Goal: Transaction & Acquisition: Purchase product/service

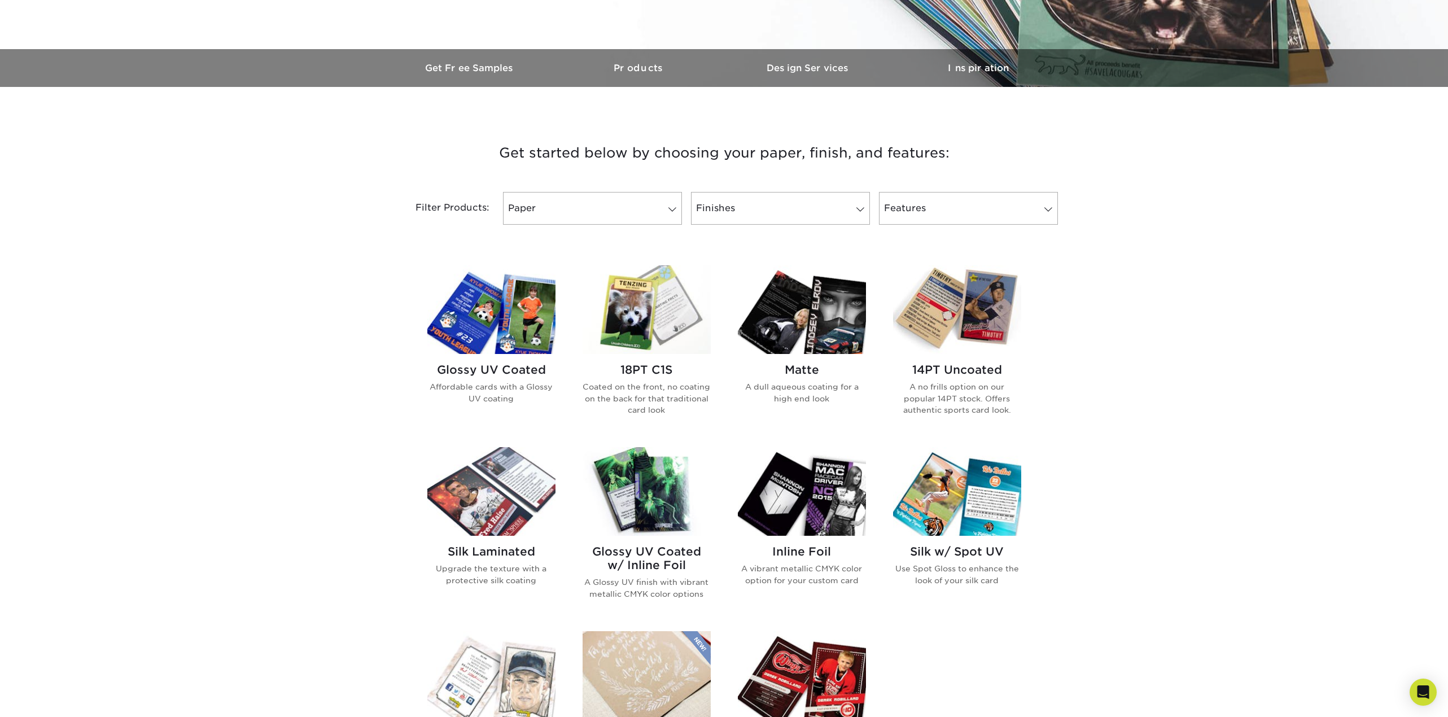
scroll to position [282, 0]
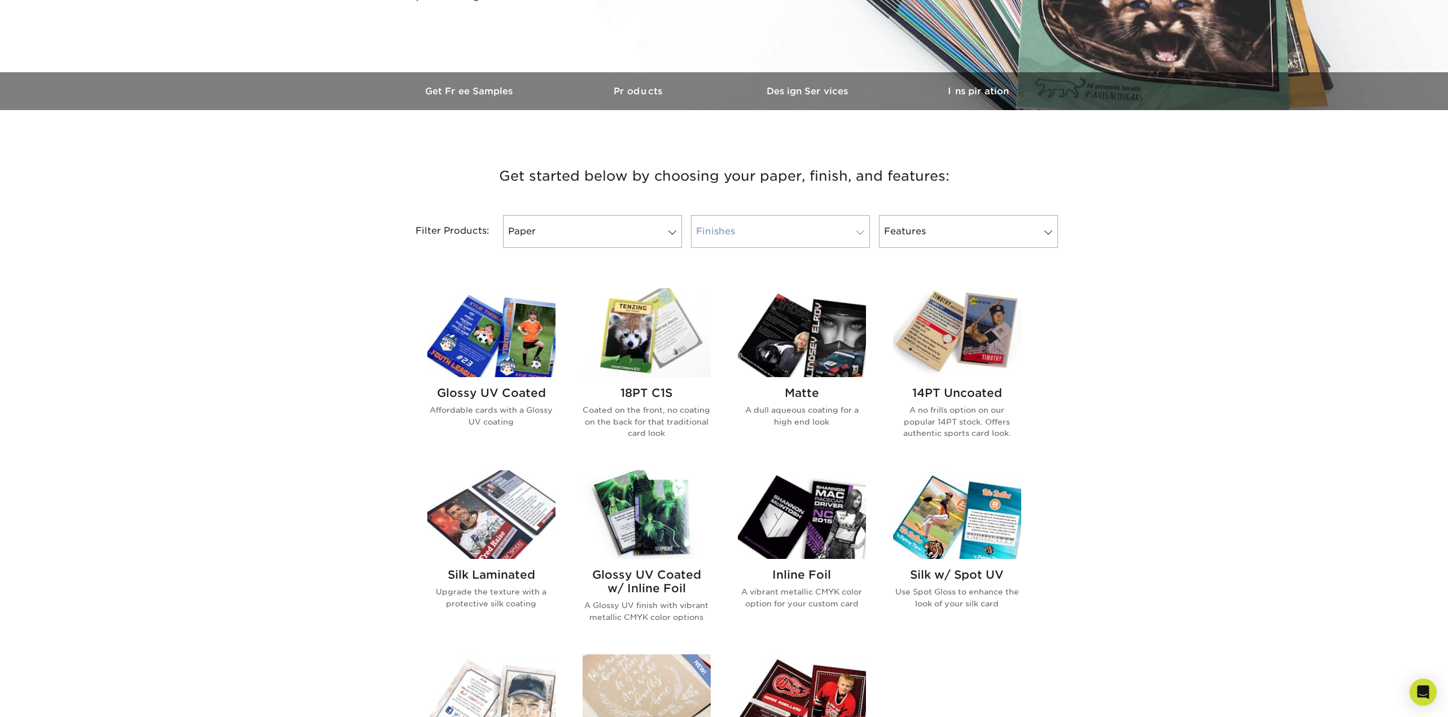
click at [782, 224] on link "Finishes" at bounding box center [780, 231] width 179 height 33
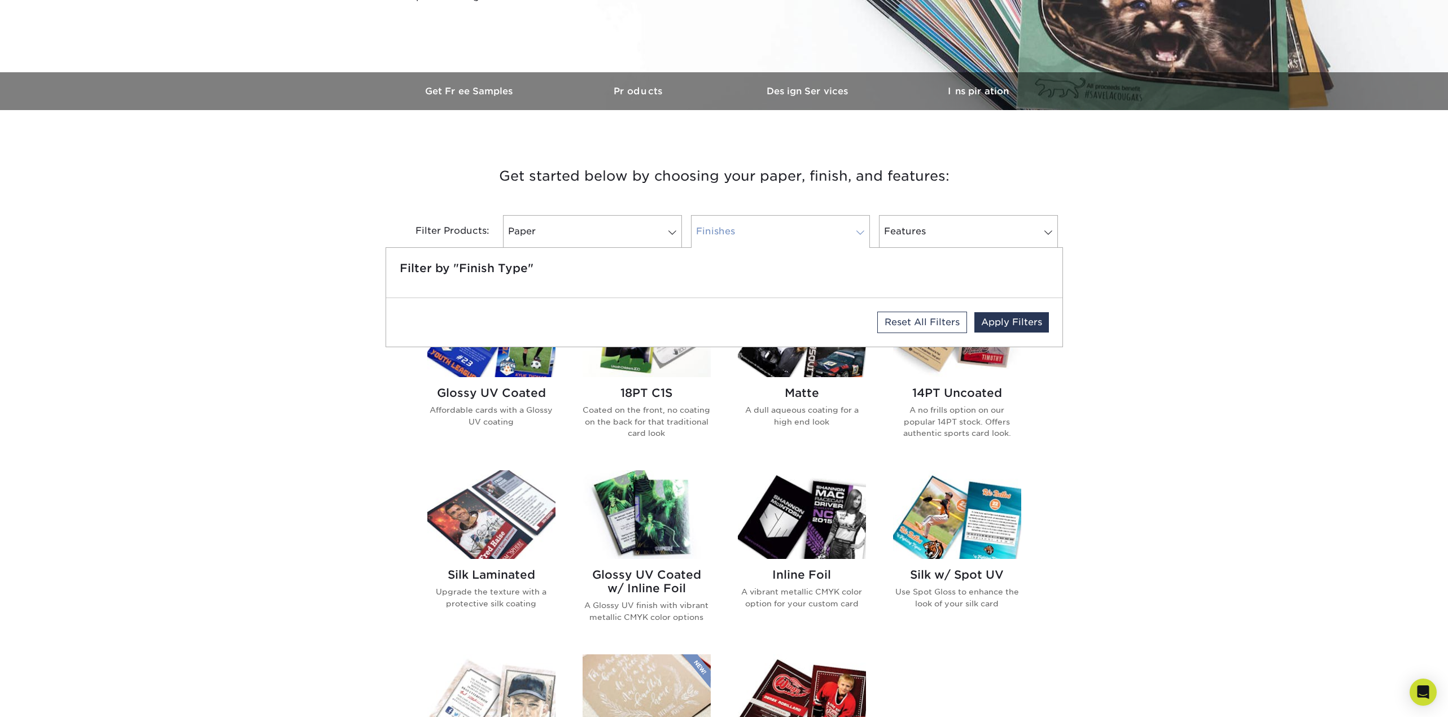
click at [782, 224] on link "Finishes" at bounding box center [780, 231] width 179 height 33
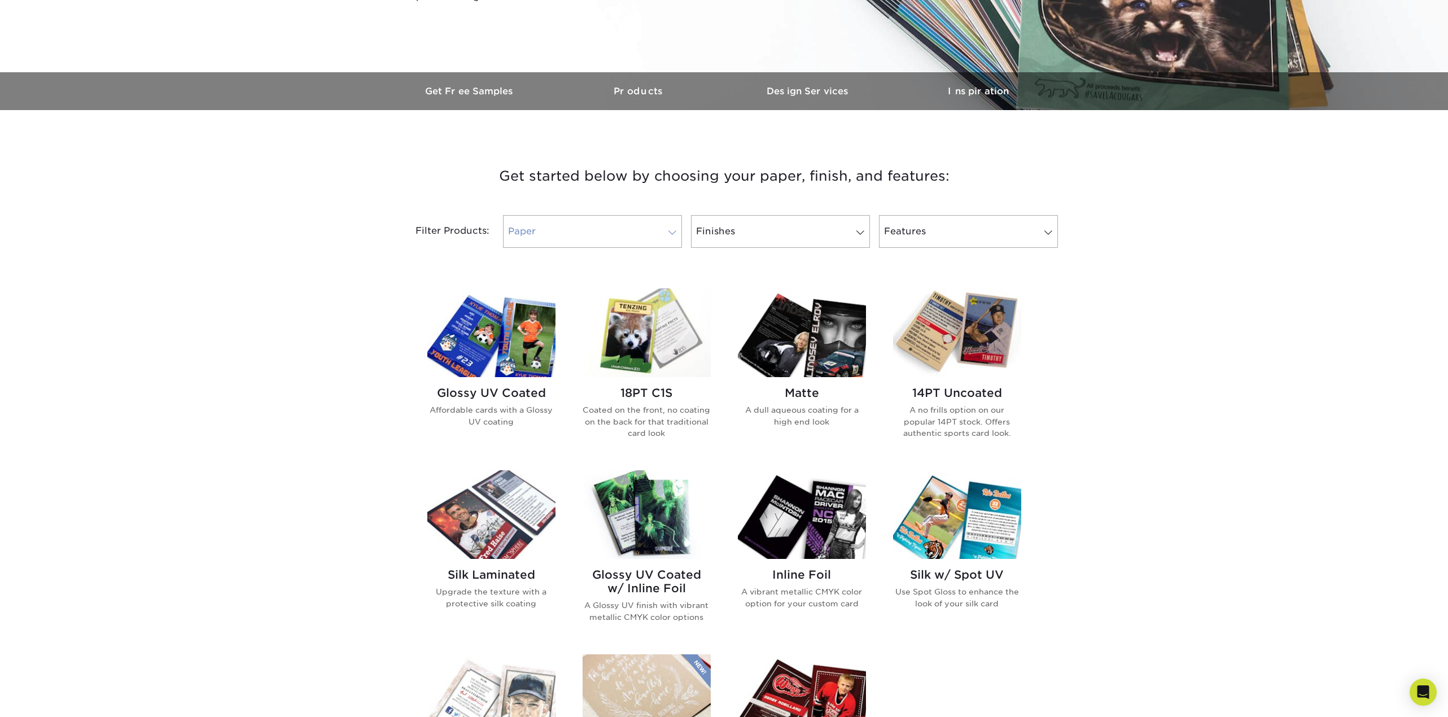
click at [603, 225] on link "Paper" at bounding box center [592, 231] width 179 height 33
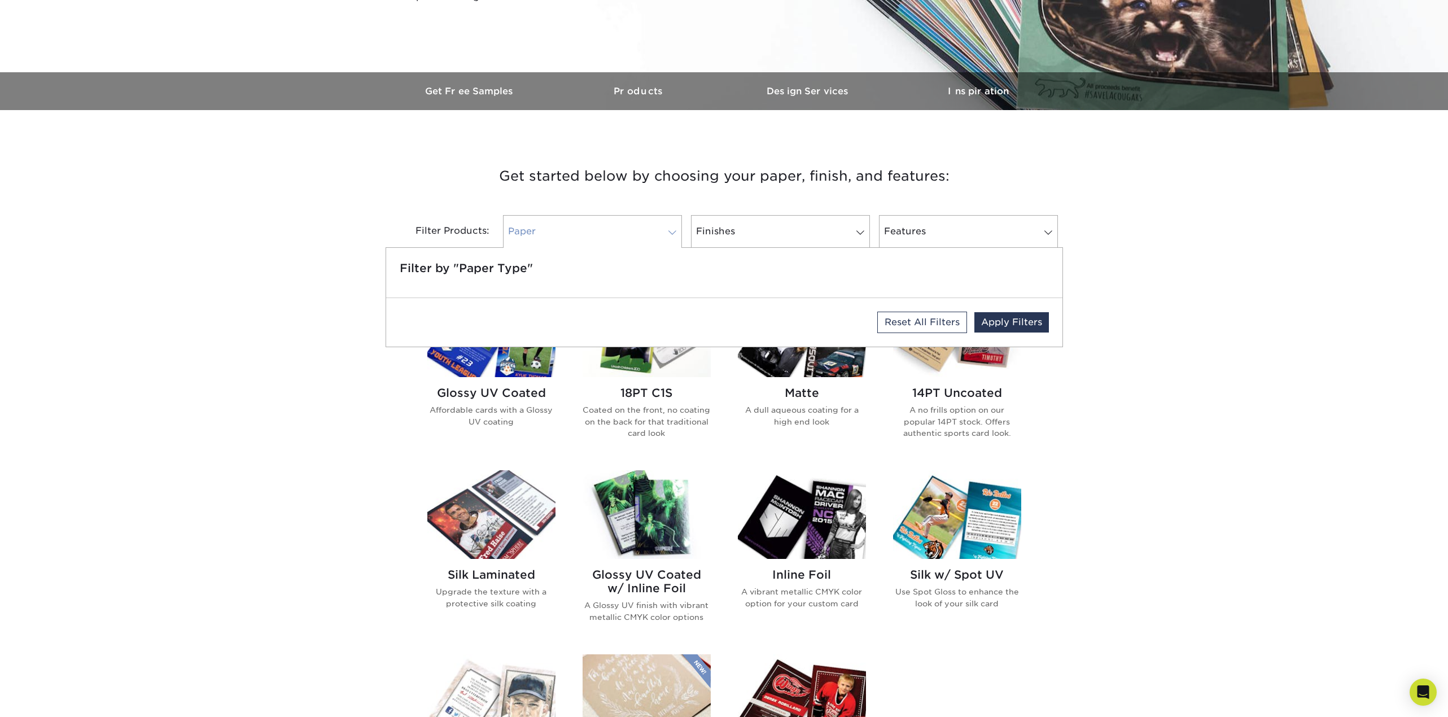
click at [603, 225] on link "Paper" at bounding box center [592, 231] width 179 height 33
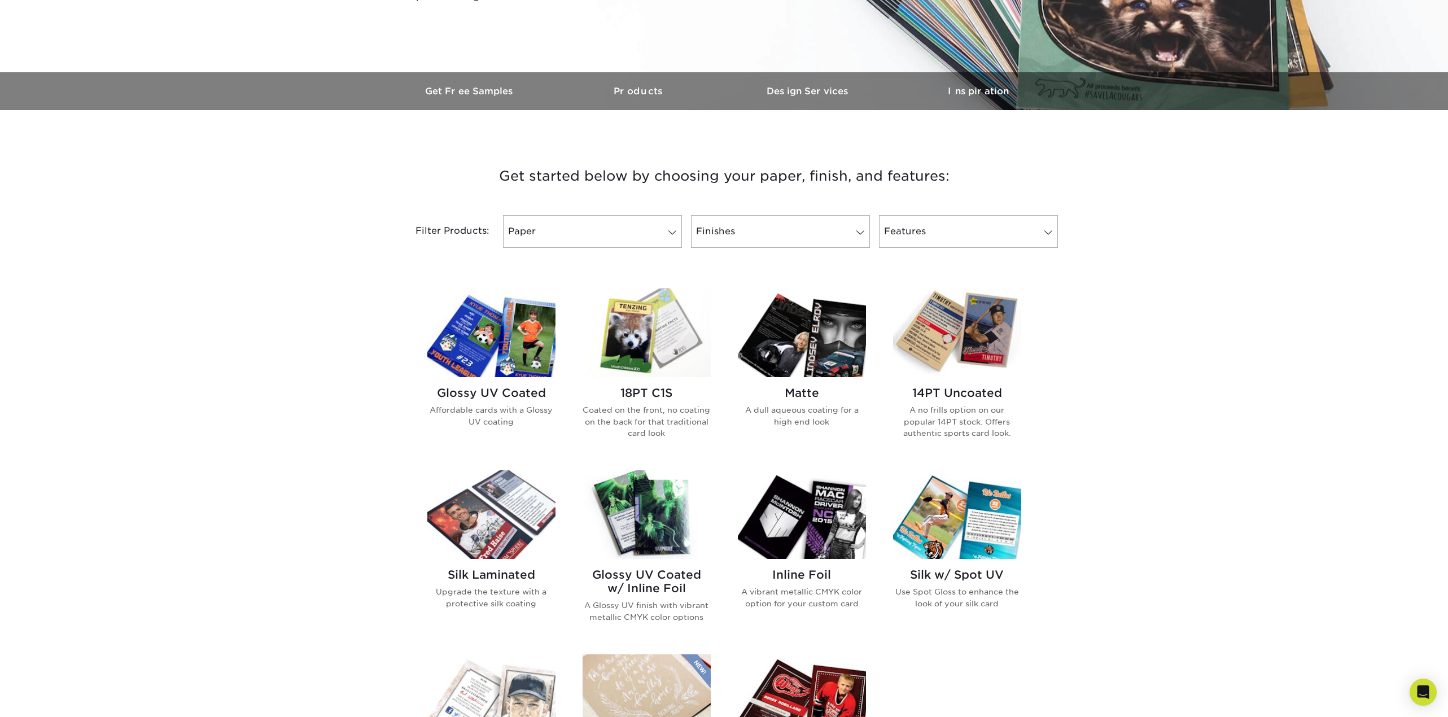
click at [520, 372] on img at bounding box center [491, 333] width 128 height 89
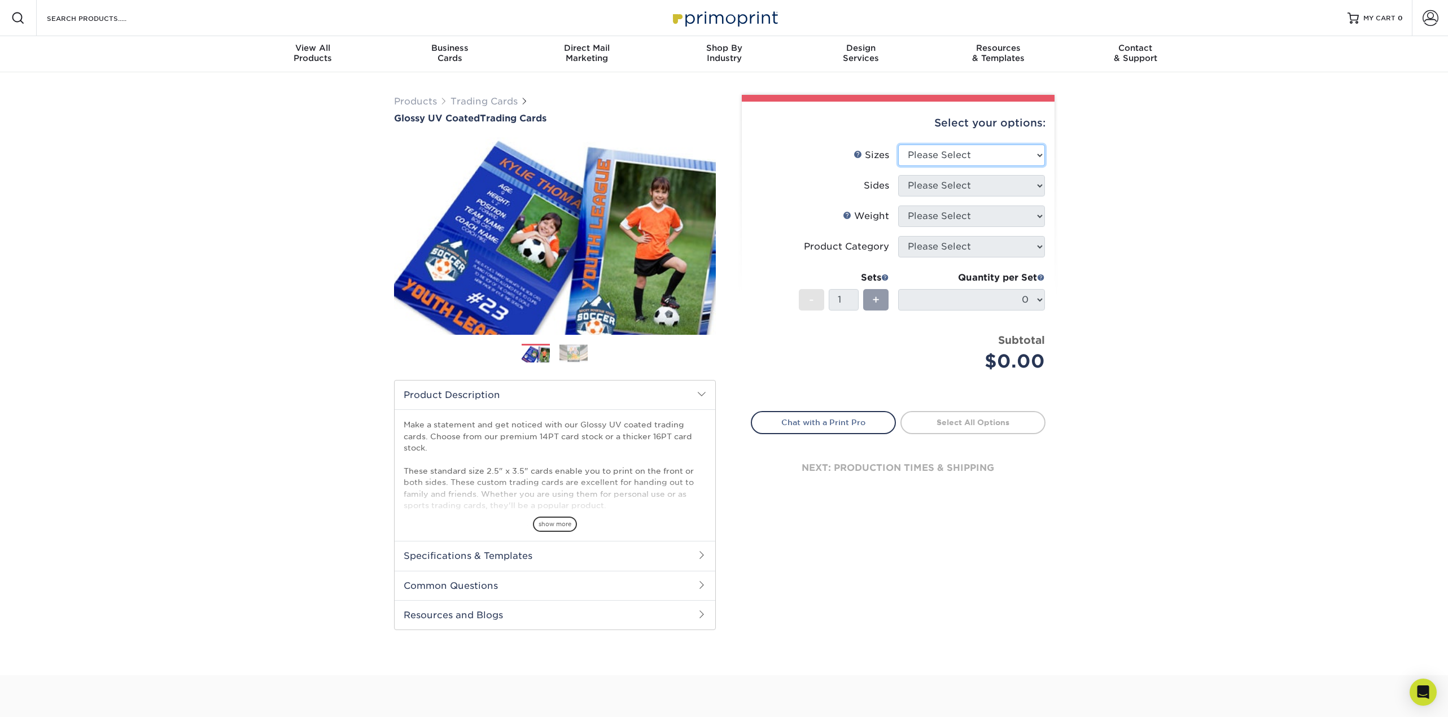
click at [948, 160] on select "Please Select 2.5" x 3.5"" at bounding box center [971, 155] width 147 height 21
select select "2.50x3.50"
click at [898, 145] on select "Please Select 2.5" x 3.5"" at bounding box center [971, 155] width 147 height 21
click at [951, 183] on select "Please Select Print Both Sides Print Front Only" at bounding box center [971, 185] width 147 height 21
select select "13abbda7-1d64-4f25-8bb2-c179b224825d"
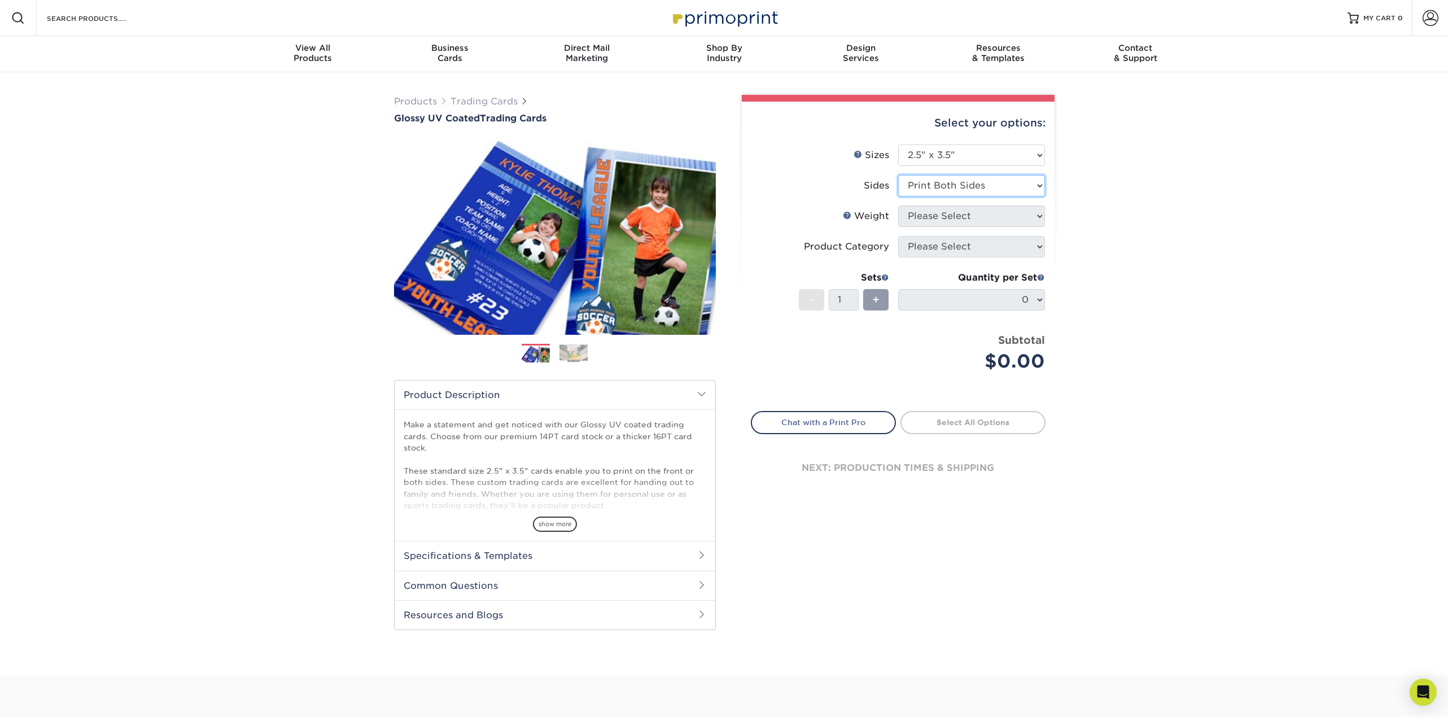
click at [898, 175] on select "Please Select Print Both Sides Print Front Only" at bounding box center [971, 185] width 147 height 21
click at [949, 221] on select "Please Select 16PT 14PT 18PT C1S" at bounding box center [971, 216] width 147 height 21
select select "16PT"
click at [898, 206] on select "Please Select 16PT 14PT 18PT C1S" at bounding box center [971, 216] width 147 height 21
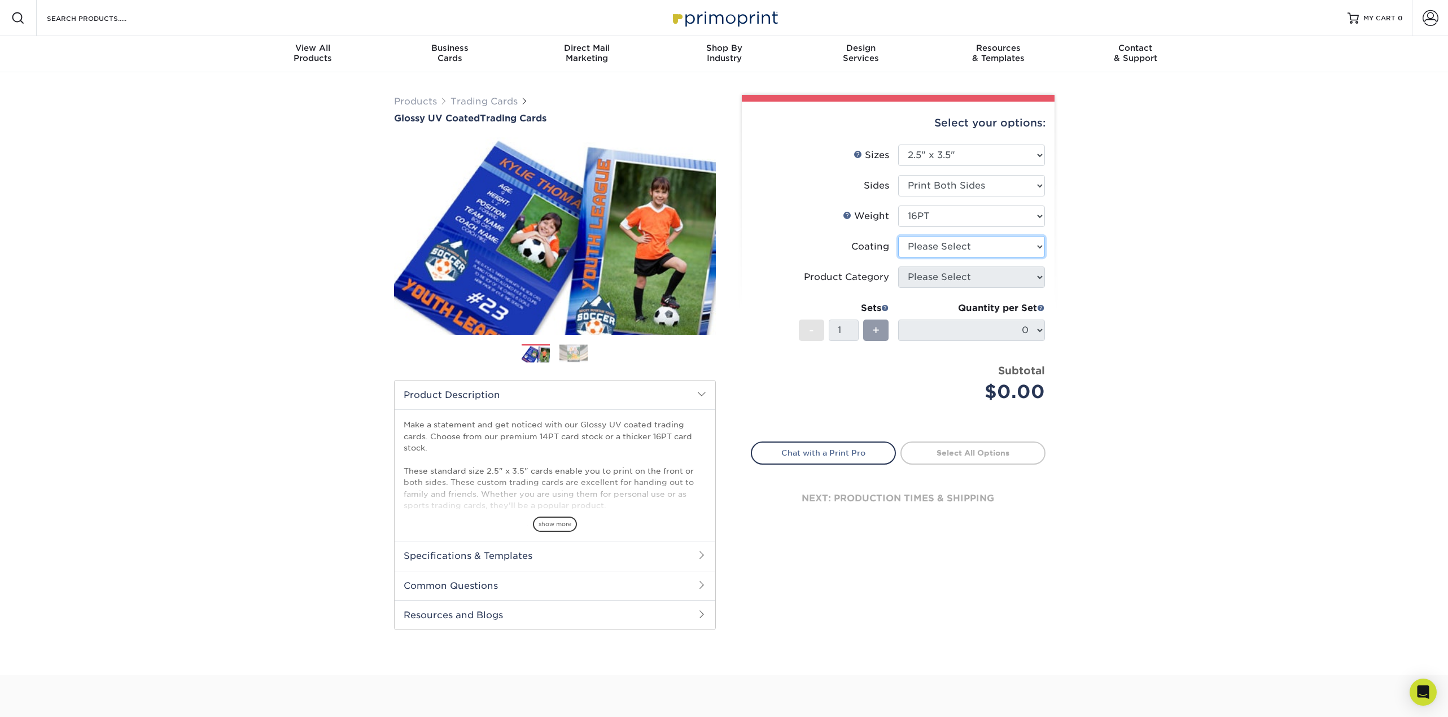
click at [946, 251] on select at bounding box center [971, 246] width 147 height 21
select select "ae367451-b2b8-45df-a344-0f05b6a12993"
click at [898, 236] on select at bounding box center [971, 246] width 147 height 21
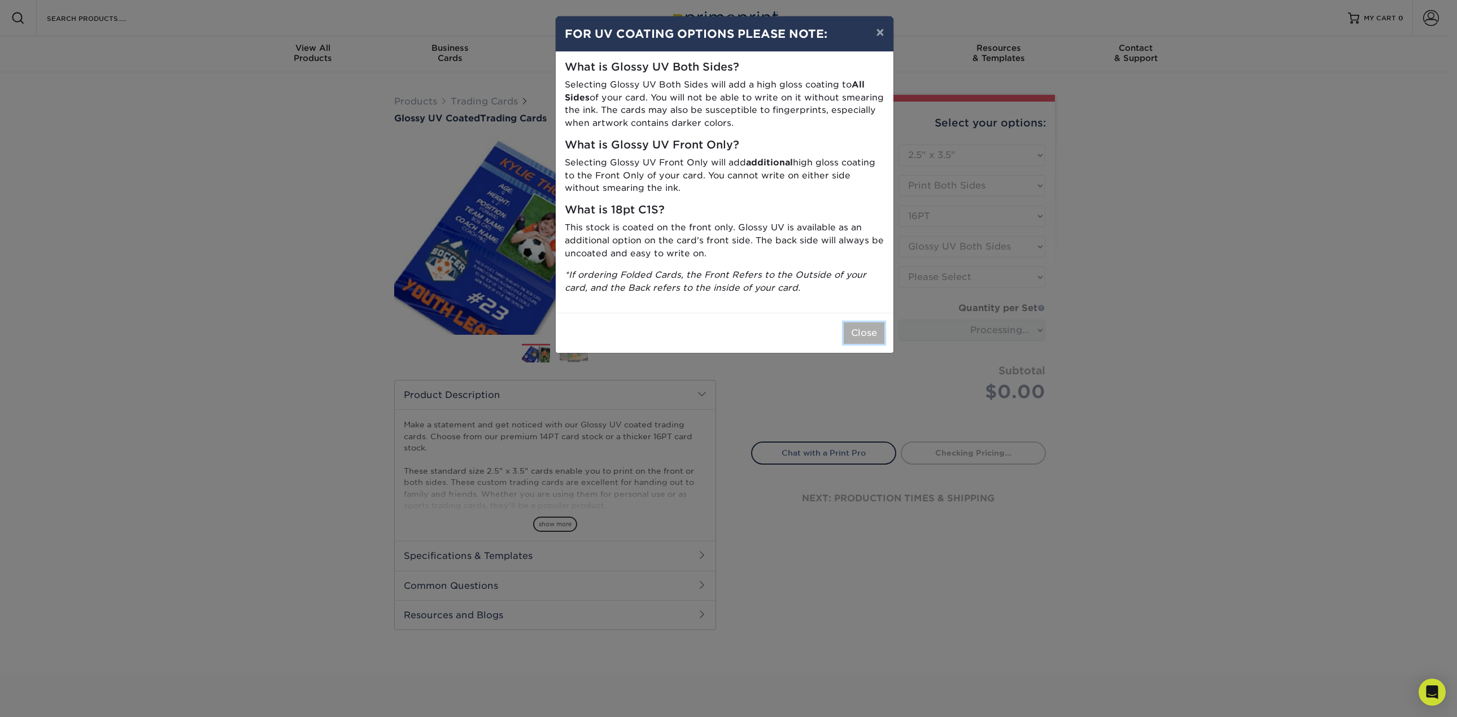
click at [870, 335] on button "Close" at bounding box center [864, 332] width 41 height 21
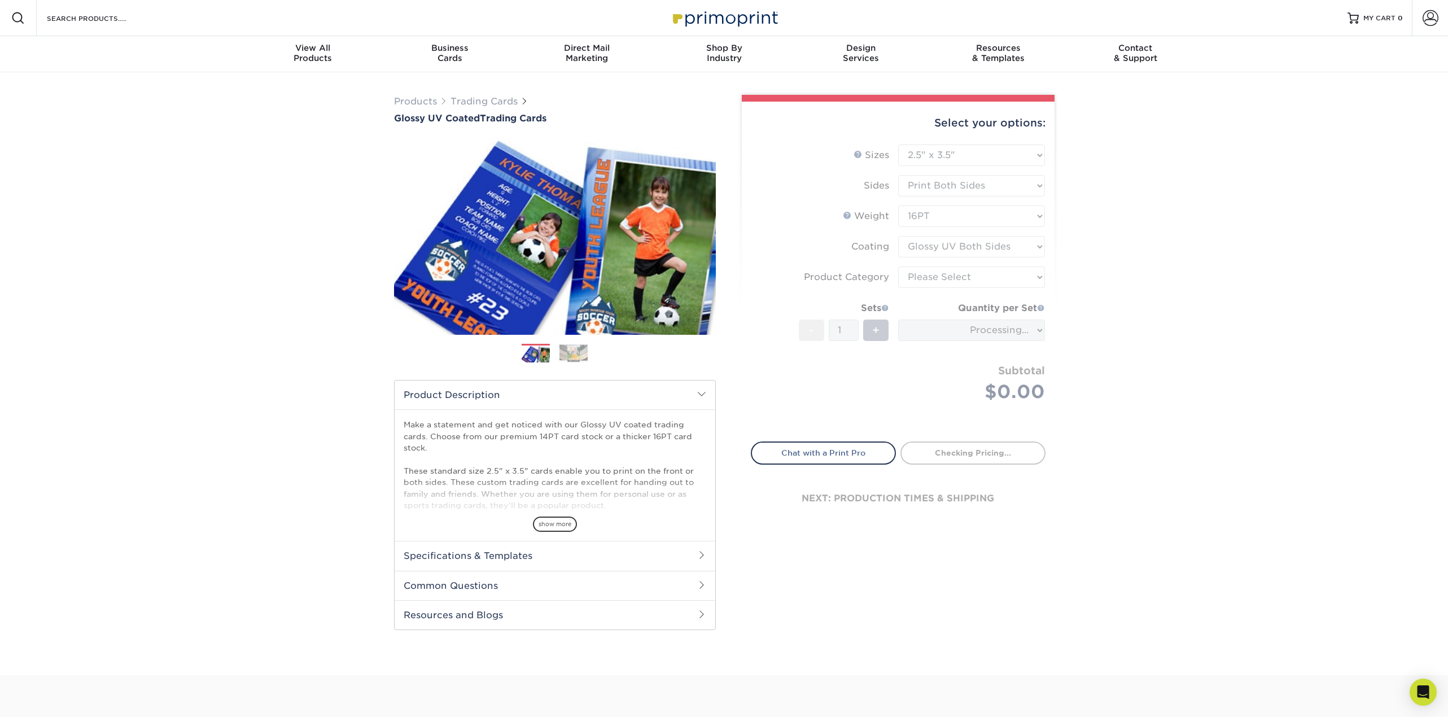
click at [508, 557] on h2 "Specifications & Templates" at bounding box center [555, 555] width 321 height 29
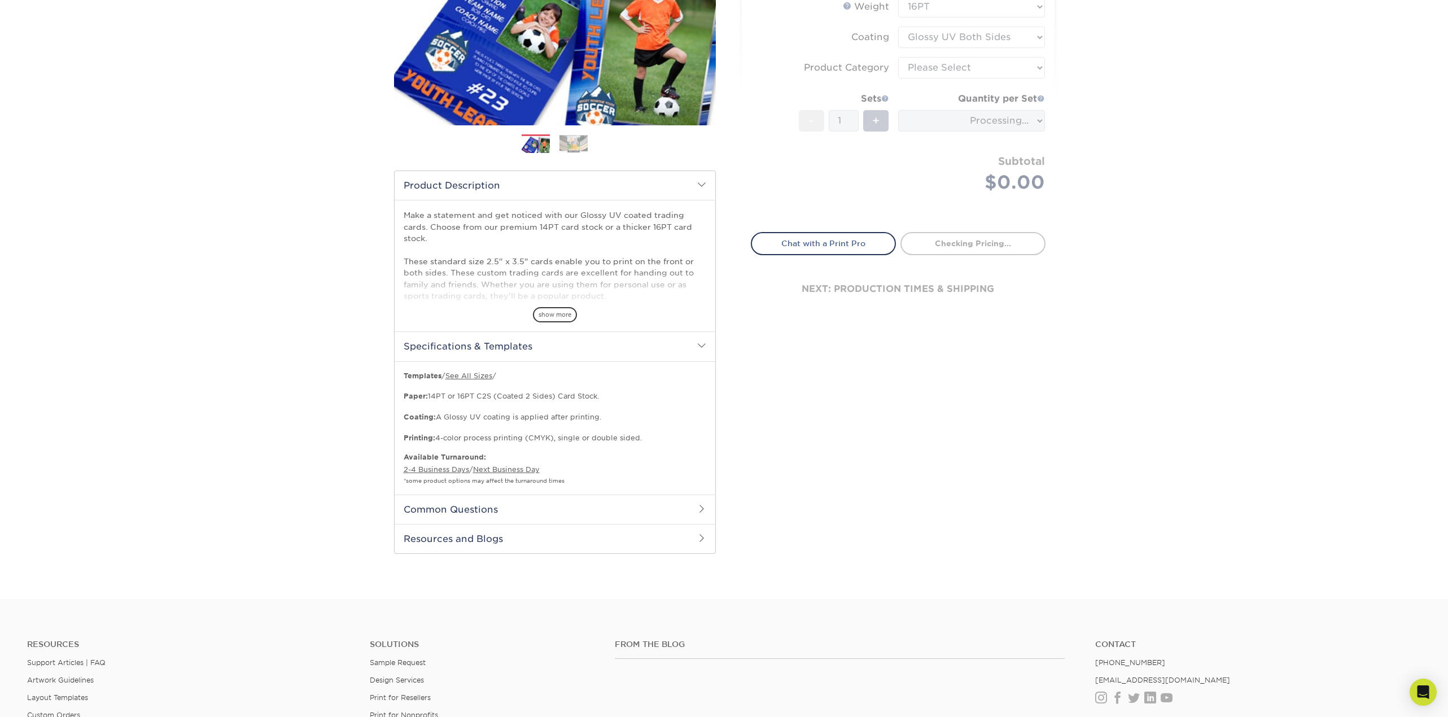
scroll to position [226, 0]
